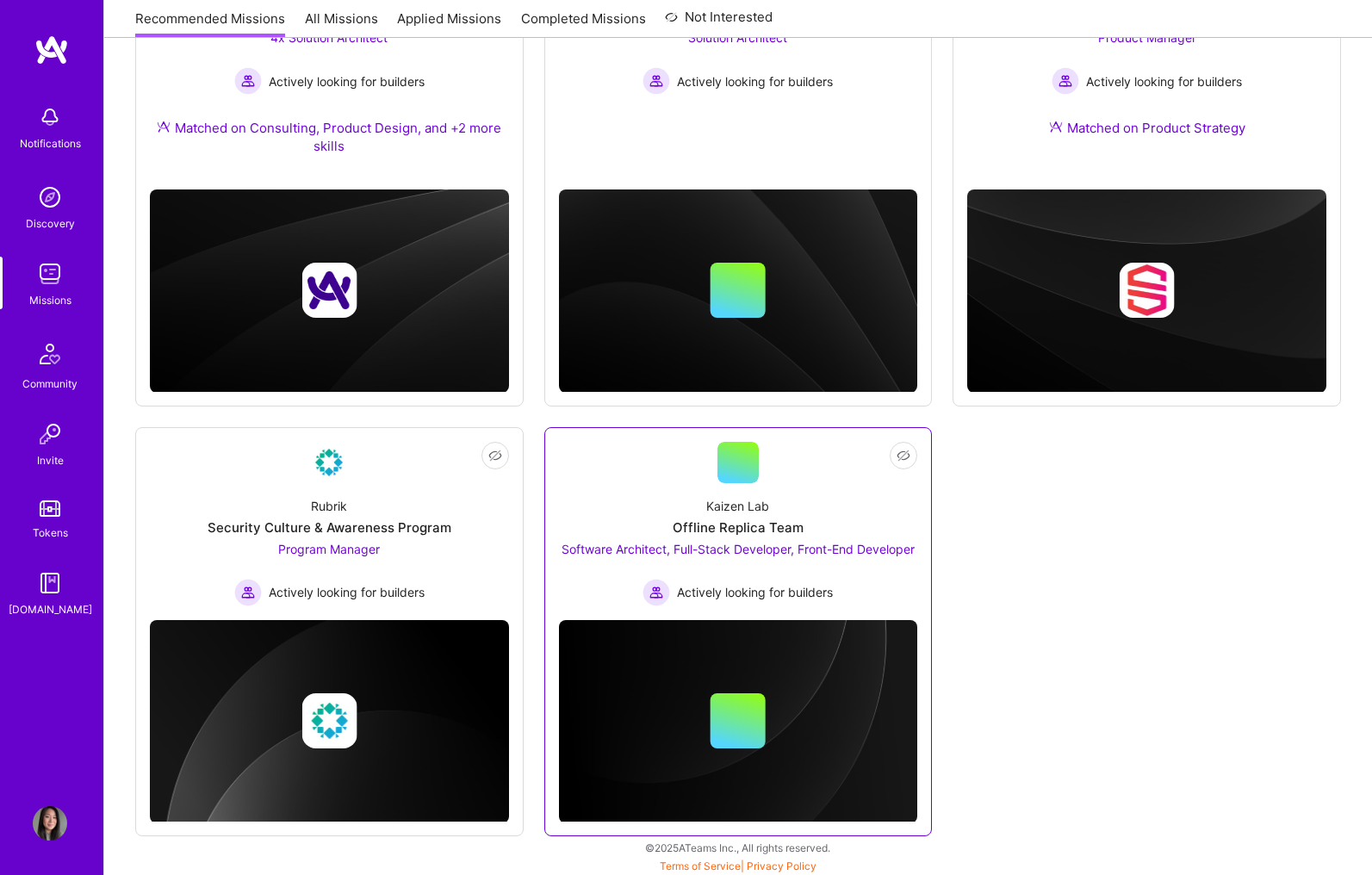
scroll to position [377, 0]
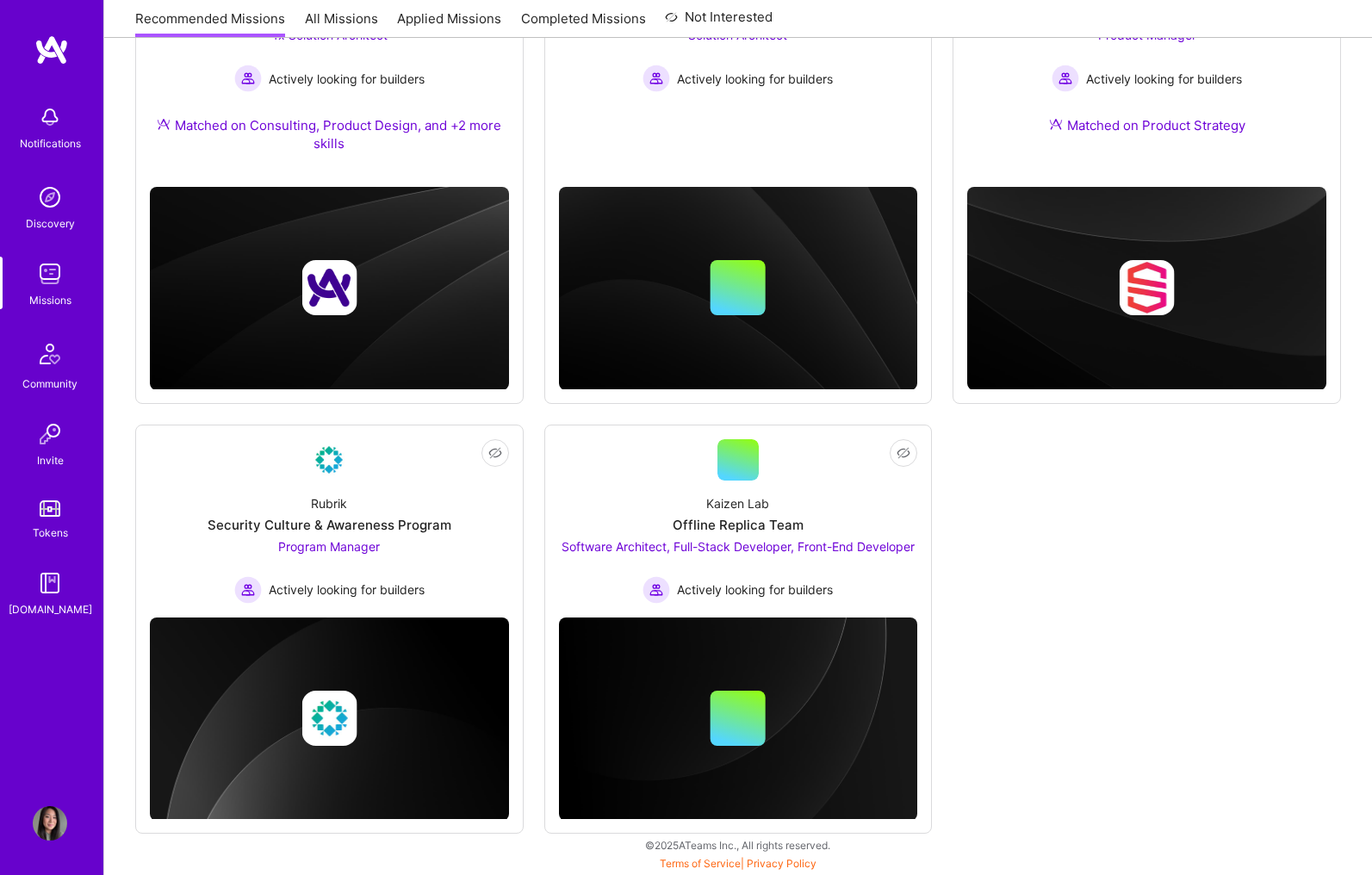
click at [249, 17] on link "Recommended Missions" at bounding box center [210, 23] width 150 height 29
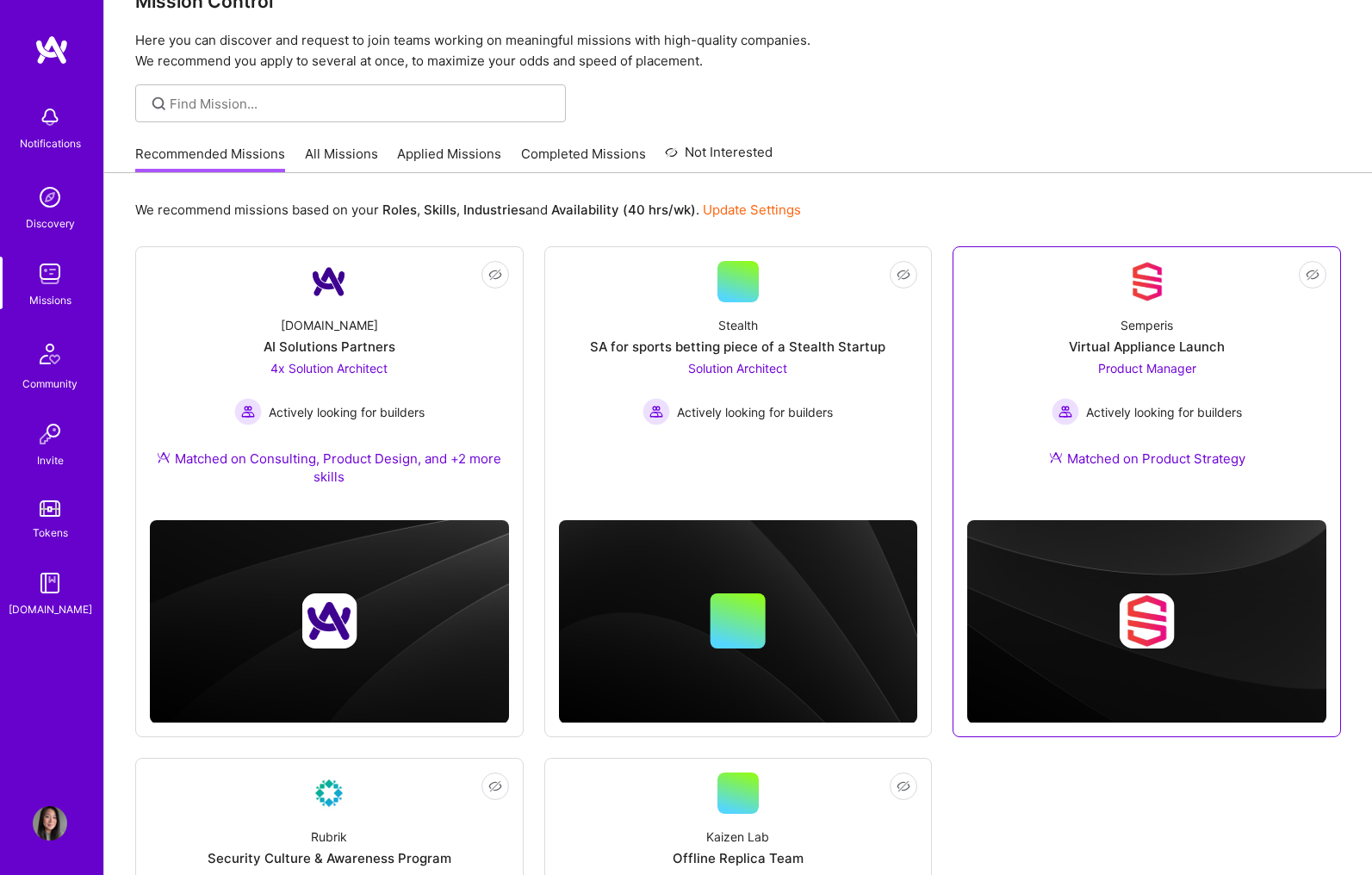
scroll to position [18, 0]
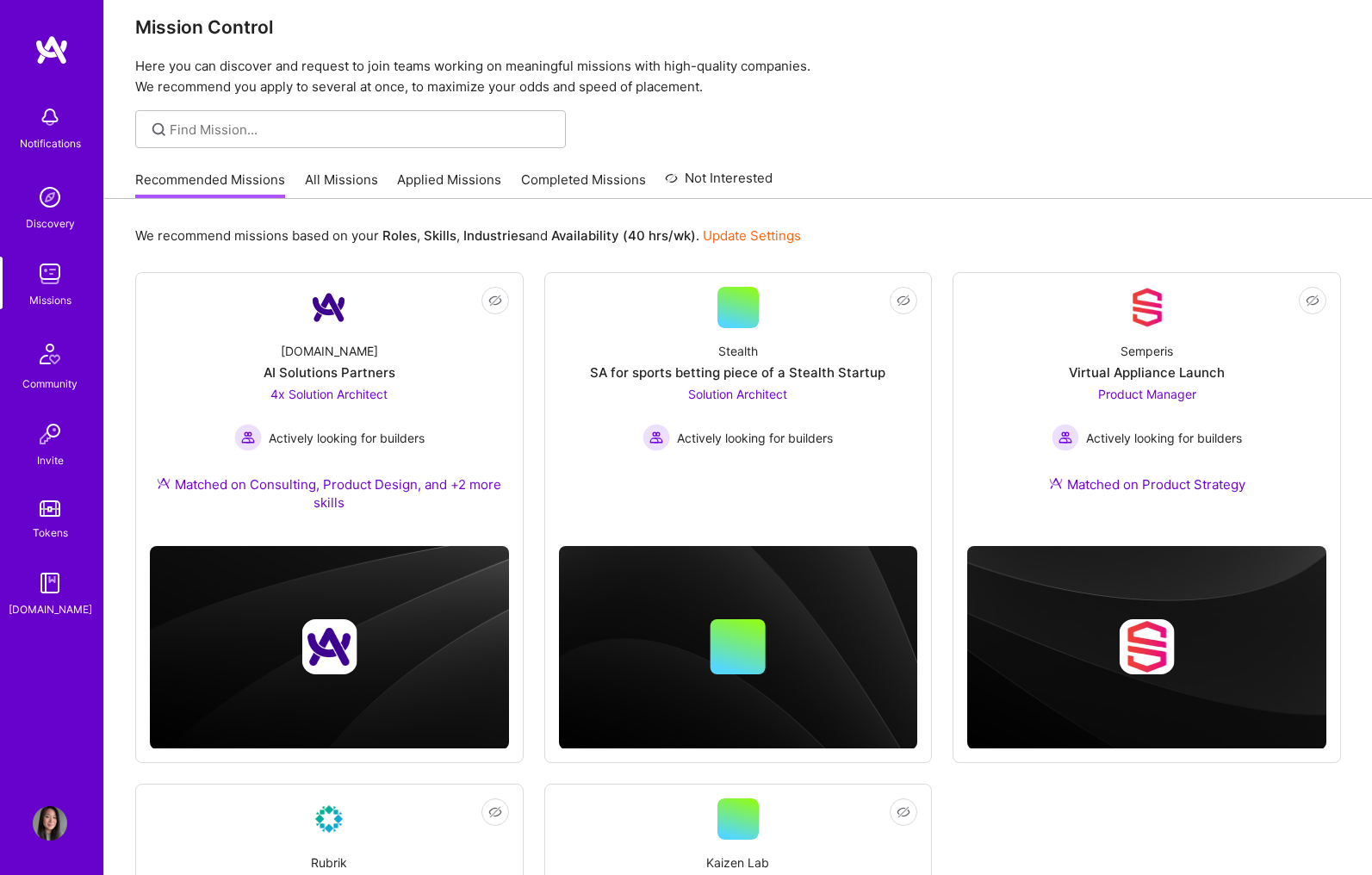
click at [400, 178] on link "Applied Missions" at bounding box center [449, 185] width 104 height 29
